Goal: Transaction & Acquisition: Obtain resource

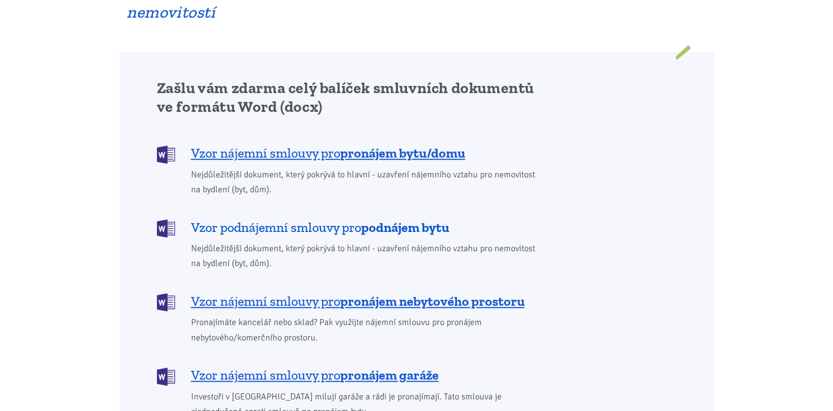
scroll to position [881, 0]
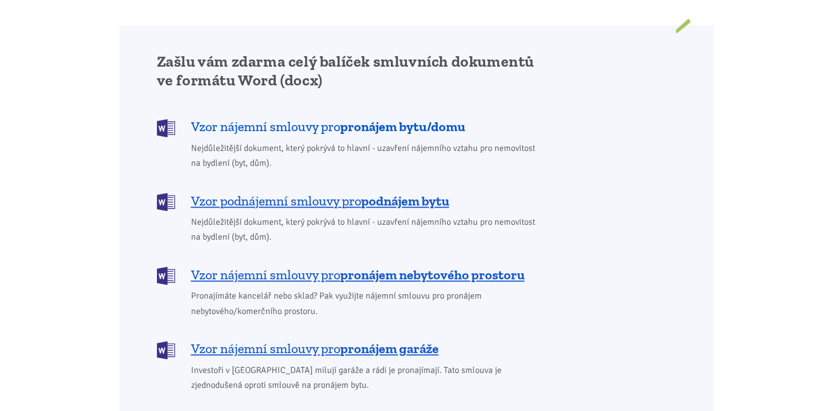
click at [336, 118] on span "Vzor nájemní smlouvy pro pronájem bytu/domu" at bounding box center [328, 127] width 274 height 18
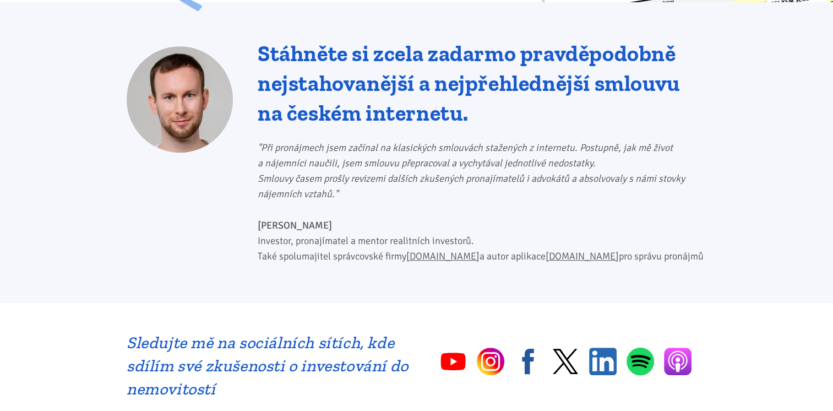
scroll to position [330, 0]
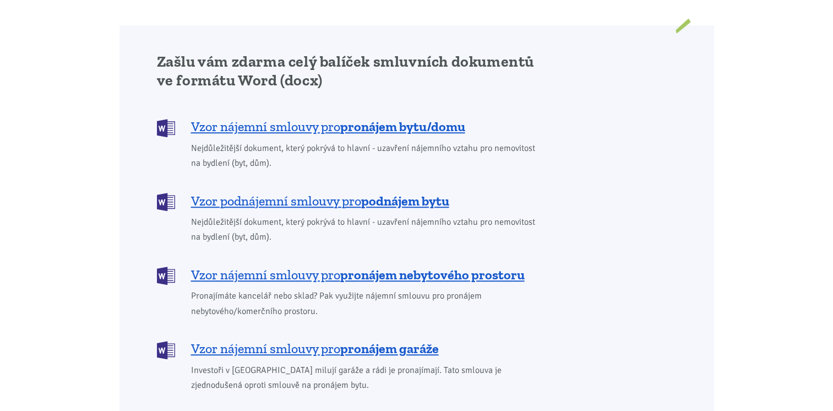
scroll to position [551, 0]
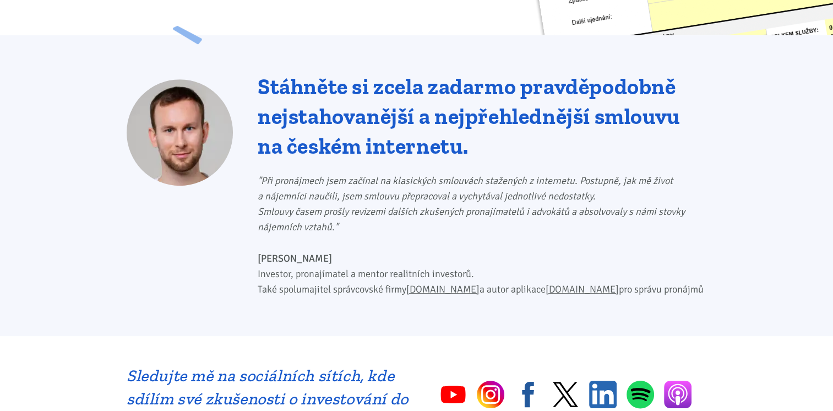
scroll to position [330, 0]
